Goal: Find specific page/section: Find specific page/section

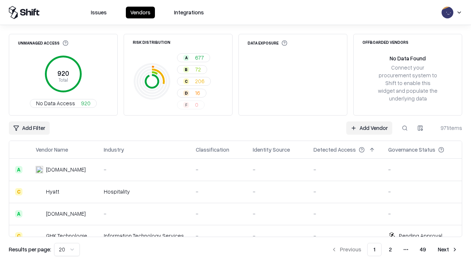
click at [236, 132] on div "Add Filter Add Vendor 971 items" at bounding box center [235, 127] width 453 height 13
click at [29, 128] on html "Issues Vendors Integrations Unmanaged Access 920 Total No Data Access 920 Risk …" at bounding box center [235, 132] width 471 height 265
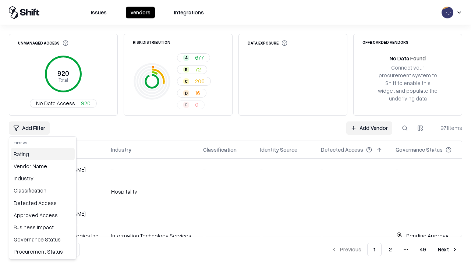
click at [43, 154] on div "Rating" at bounding box center [43, 154] width 64 height 12
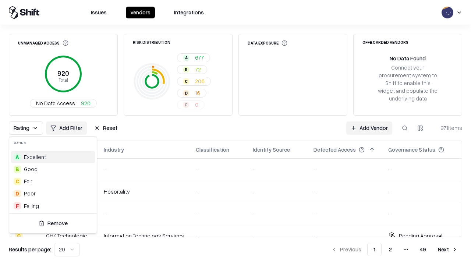
click at [236, 132] on html "Issues Vendors Integrations Unmanaged Access 920 Total No Data Access 920 Risk …" at bounding box center [235, 132] width 471 height 265
click at [236, 132] on div "Rating Add Filter Reset Add Vendor 971 items" at bounding box center [235, 127] width 453 height 13
click at [106, 128] on button "Reset" at bounding box center [106, 127] width 32 height 13
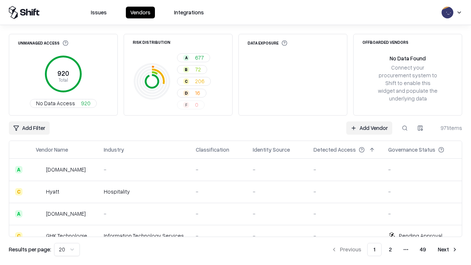
click at [236, 132] on div "Add Filter Add Vendor 971 items" at bounding box center [235, 127] width 453 height 13
click at [29, 128] on html "Issues Vendors Integrations Unmanaged Access 920 Total No Data Access 920 Risk …" at bounding box center [235, 132] width 471 height 265
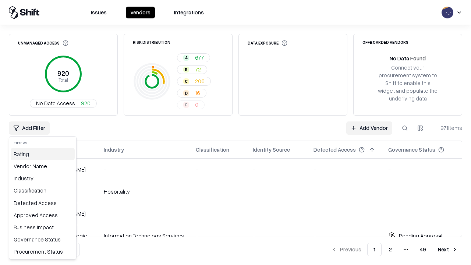
click at [43, 154] on div "Rating" at bounding box center [43, 154] width 64 height 12
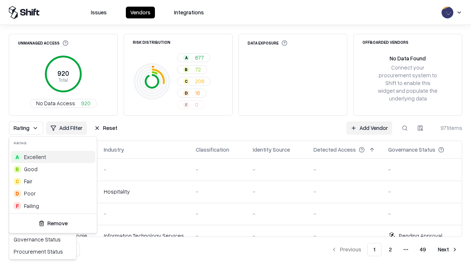
click at [53, 193] on div "D Poor" at bounding box center [53, 193] width 85 height 12
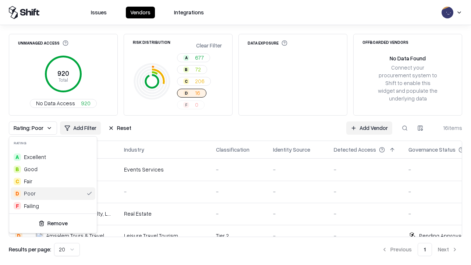
click at [236, 132] on html "Issues Vendors Integrations Unmanaged Access 920 Total No Data Access 920 Risk …" at bounding box center [235, 132] width 471 height 265
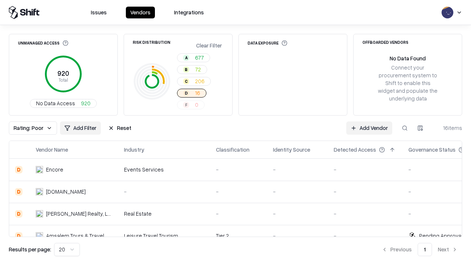
click at [236, 132] on div "Rating: Poor Add Filter Reset Add Vendor 16 items" at bounding box center [235, 127] width 453 height 13
click at [120, 128] on button "Reset" at bounding box center [120, 127] width 32 height 13
click at [236, 132] on div "Add Filter Add Vendor 16 items" at bounding box center [235, 127] width 453 height 13
click at [29, 128] on html "Issues Vendors Integrations Unmanaged Access 920 Total No Data Access 920 Risk …" at bounding box center [235, 132] width 471 height 265
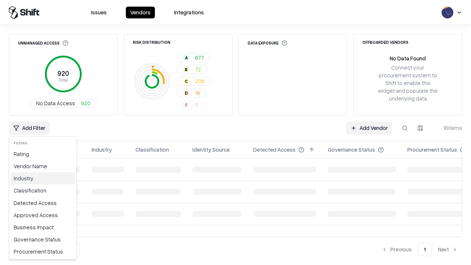
click at [43, 178] on div "Industry" at bounding box center [43, 178] width 64 height 12
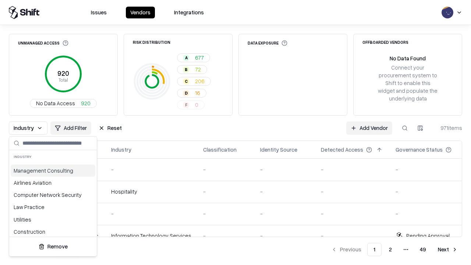
click at [236, 132] on html "Issues Vendors Integrations Unmanaged Access 920 Total No Data Access 920 Risk …" at bounding box center [235, 132] width 471 height 265
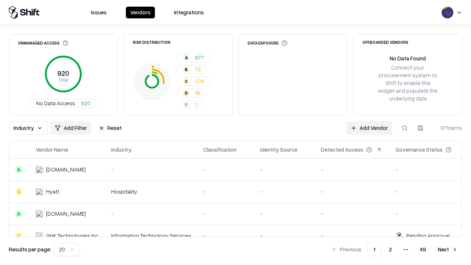
click at [110, 128] on button "Reset" at bounding box center [110, 127] width 32 height 13
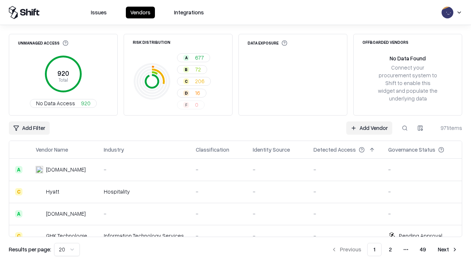
click at [236, 132] on div "Add Filter Add Vendor 971 items" at bounding box center [235, 127] width 453 height 13
click at [29, 128] on html "Issues Vendors Integrations Unmanaged Access 920 Total No Data Access 920 Risk …" at bounding box center [235, 132] width 471 height 265
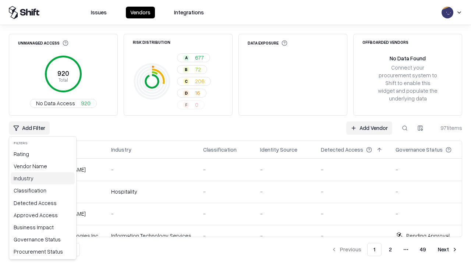
click at [43, 178] on div "Industry" at bounding box center [43, 178] width 64 height 12
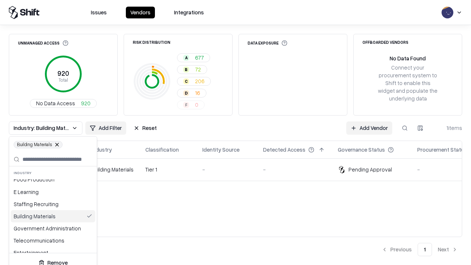
click at [236, 132] on html "Issues Vendors Integrations Unmanaged Access 920 Total No Data Access 920 Risk …" at bounding box center [235, 132] width 471 height 265
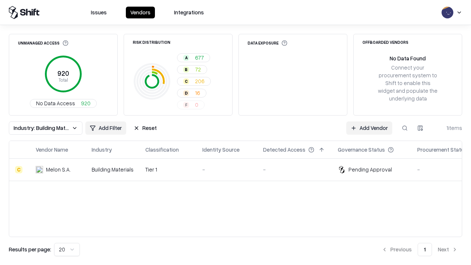
click at [236, 132] on div "Industry: Building Materials Add Filter Reset Add Vendor 1 items" at bounding box center [235, 127] width 453 height 13
click at [145, 128] on button "Reset" at bounding box center [145, 127] width 32 height 13
click at [236, 132] on div "Add Filter Add Vendor 1 items" at bounding box center [235, 127] width 453 height 13
click at [29, 128] on html "Issues Vendors Integrations Unmanaged Access 920 Total No Data Access 920 Risk …" at bounding box center [235, 132] width 471 height 265
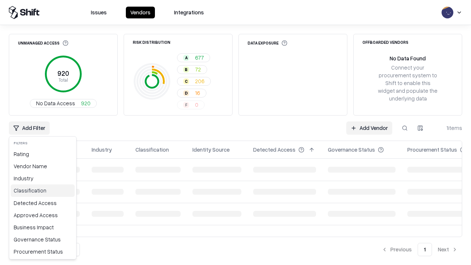
click at [43, 190] on div "Classification" at bounding box center [43, 190] width 64 height 12
